Goal: Use online tool/utility: Use online tool/utility

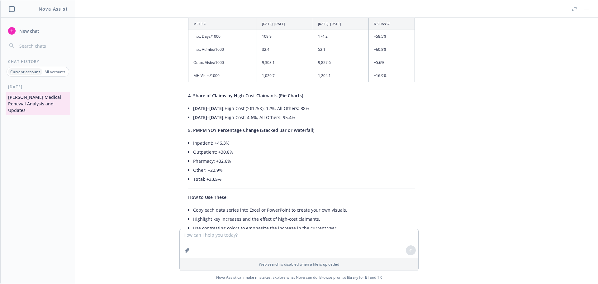
scroll to position [2214, 0]
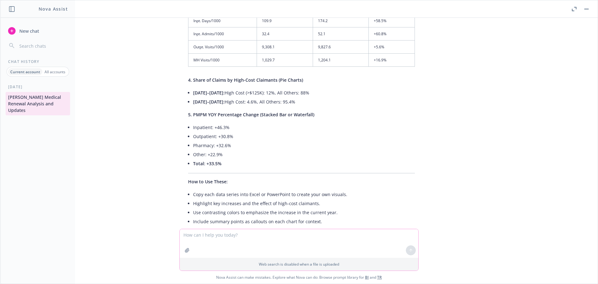
click at [187, 250] on icon "button" at bounding box center [187, 250] width 5 height 5
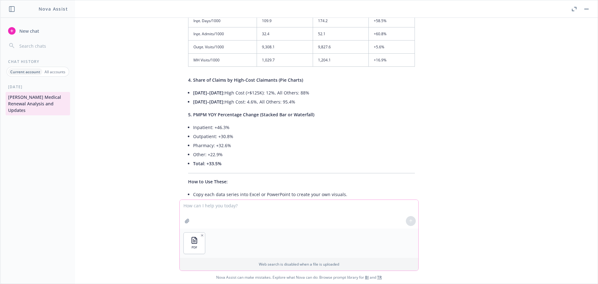
click at [218, 216] on textarea at bounding box center [299, 214] width 239 height 29
type textarea "please summarize this report"
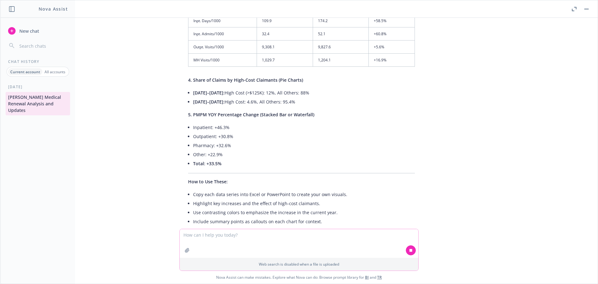
scroll to position [2263, 0]
